Goal: Transaction & Acquisition: Book appointment/travel/reservation

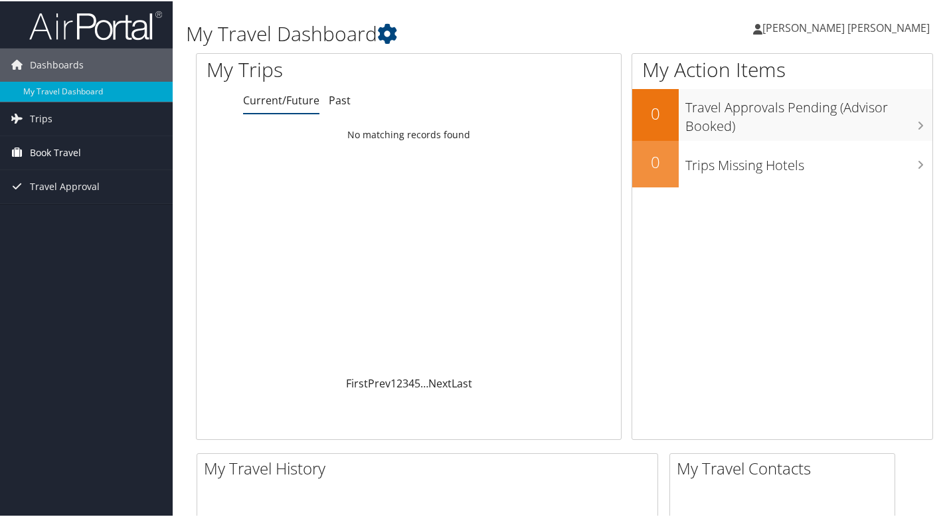
click at [60, 150] on span "Book Travel" at bounding box center [55, 151] width 51 height 33
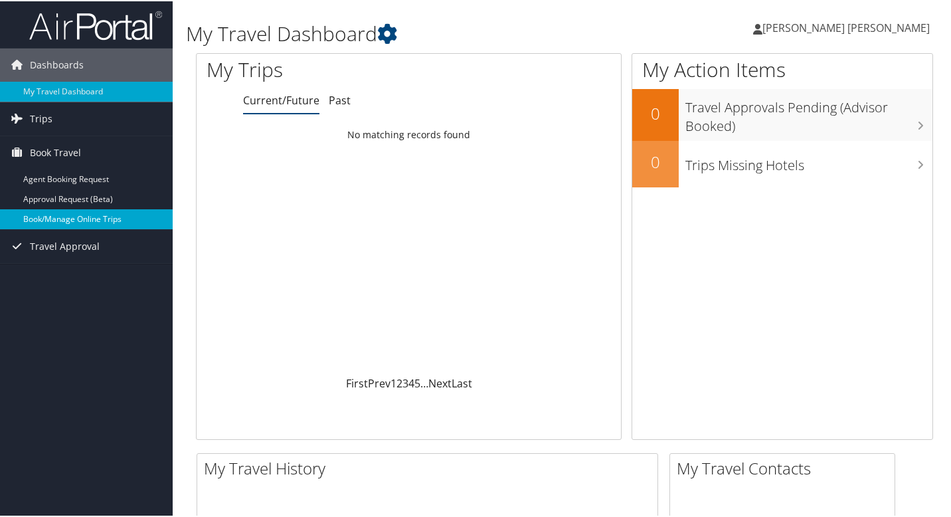
click at [56, 221] on link "Book/Manage Online Trips" at bounding box center [86, 218] width 173 height 20
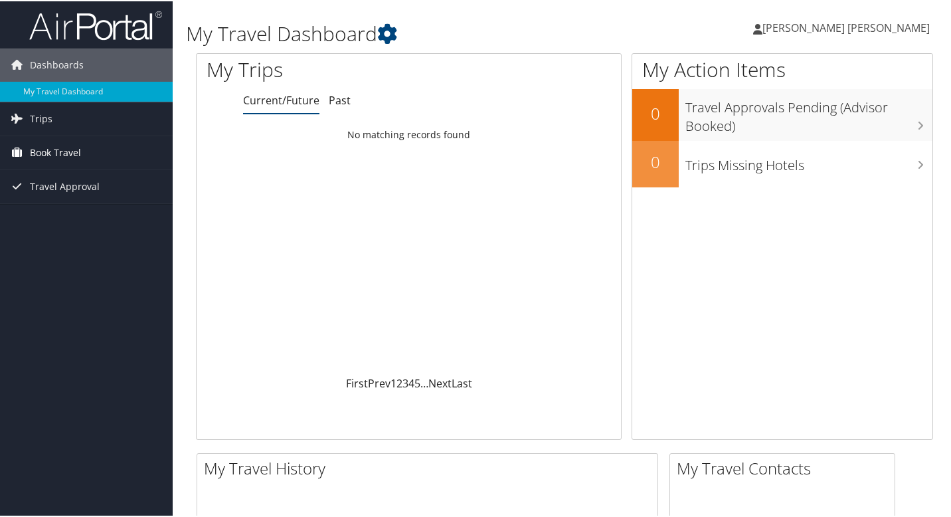
click at [70, 154] on span "Book Travel" at bounding box center [55, 151] width 51 height 33
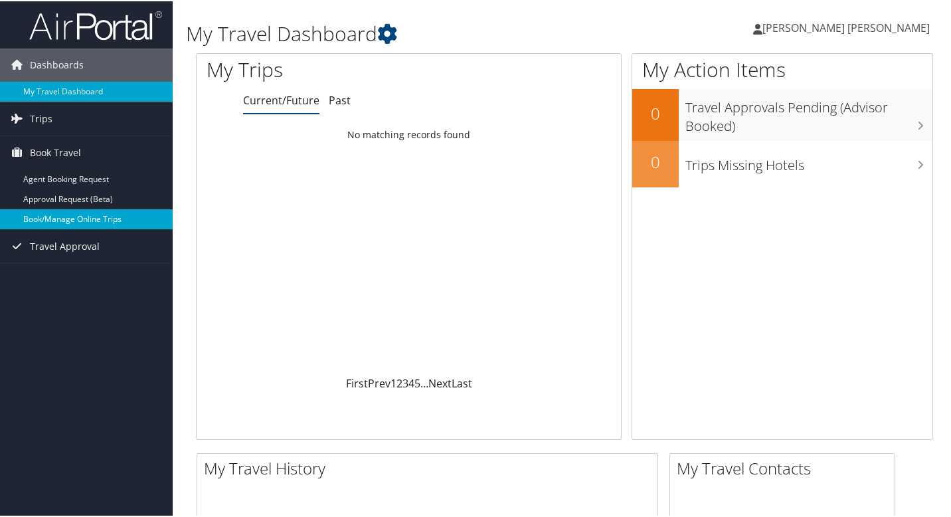
click at [71, 219] on link "Book/Manage Online Trips" at bounding box center [86, 218] width 173 height 20
